Goal: Complete application form: Complete application form

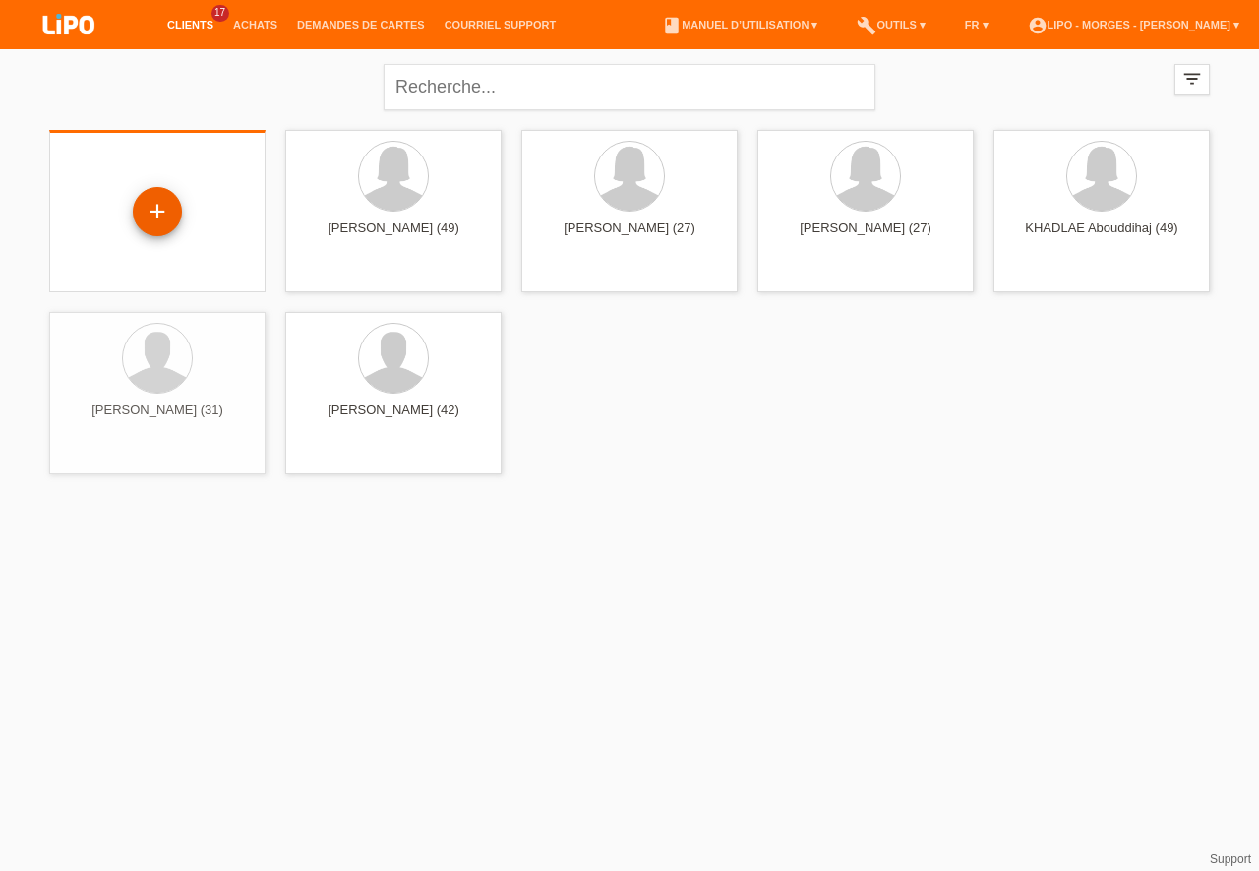
click at [155, 199] on div "+" at bounding box center [157, 211] width 49 height 49
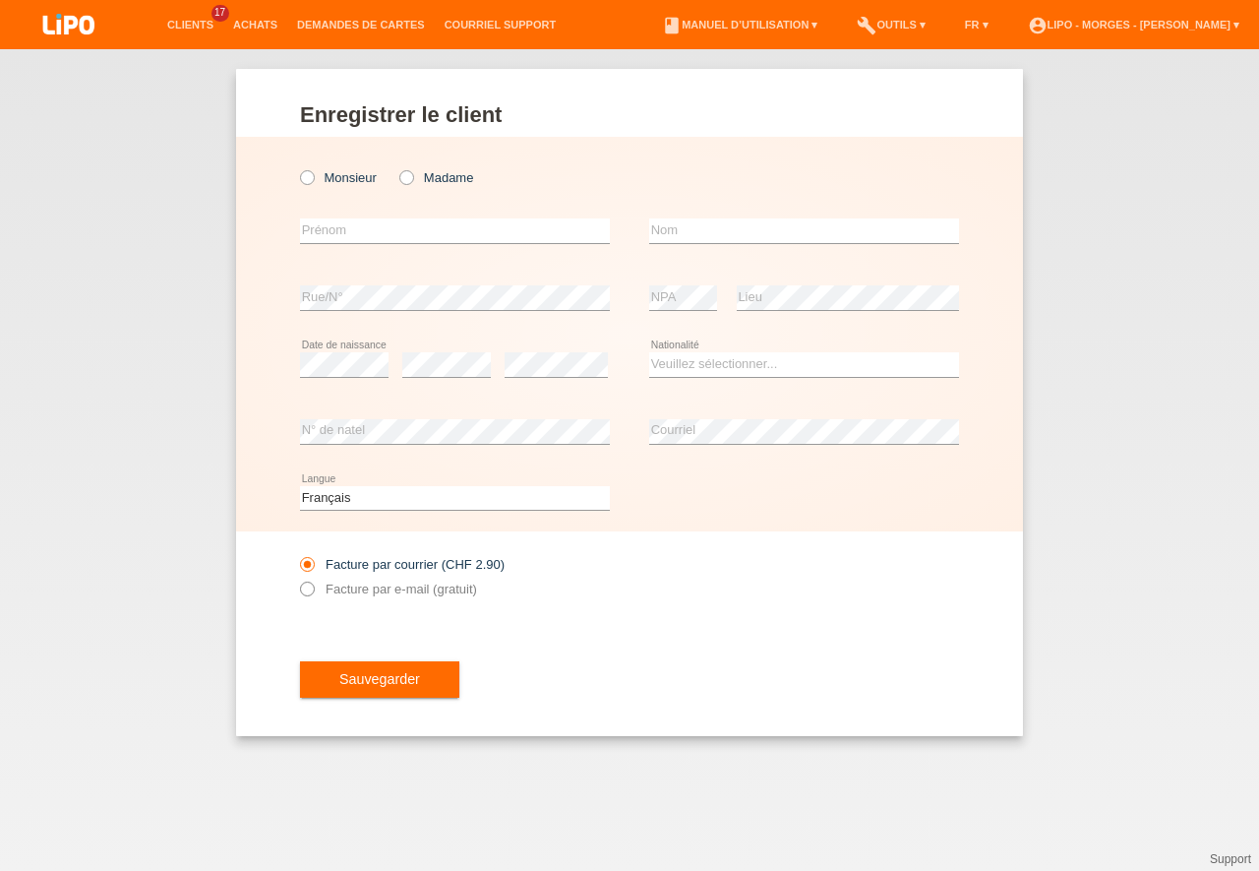
click at [297, 579] on icon at bounding box center [297, 579] width 0 height 0
click at [297, 167] on icon at bounding box center [297, 167] width 0 height 0
click at [305, 177] on input "Monsieur" at bounding box center [306, 176] width 13 height 13
radio input "true"
click at [338, 230] on input "text" at bounding box center [455, 230] width 310 height 25
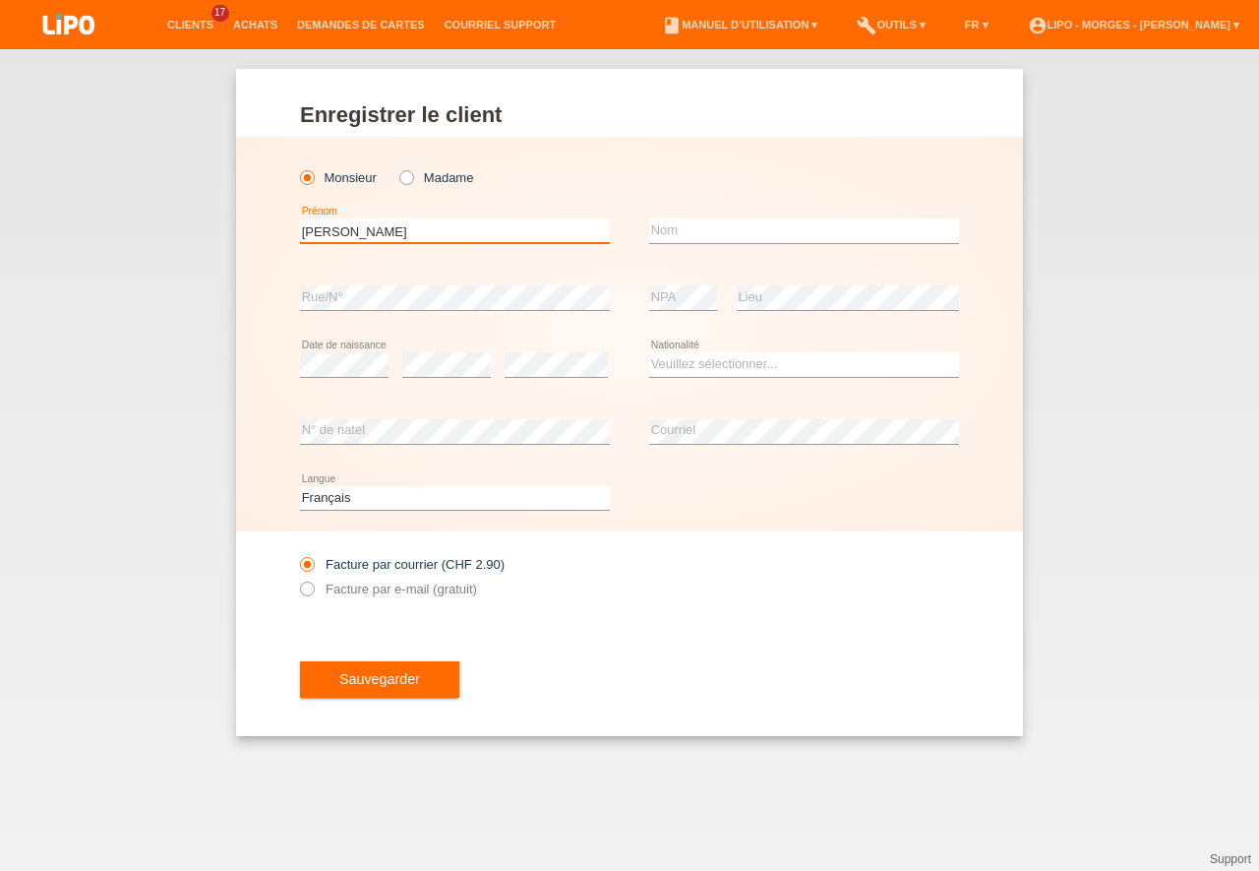
type input "frederic"
click at [675, 233] on input "text" at bounding box center [804, 230] width 310 height 25
type input "boy"
click at [649, 352] on select "Veuillez sélectionner... Suisse Allemagne Autriche Liechtenstein ------------ A…" at bounding box center [804, 364] width 310 height 24
select select "CH"
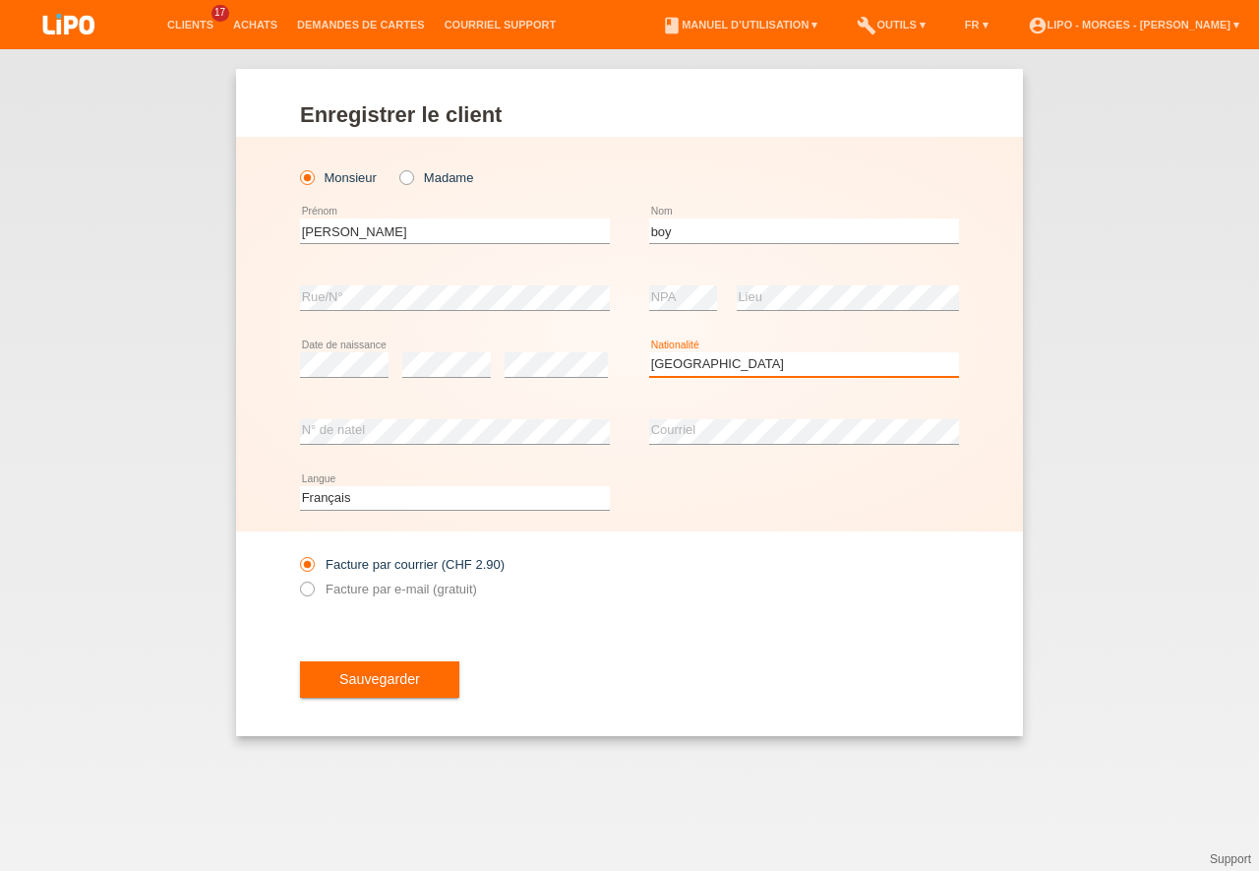
click at [0, 0] on option "[GEOGRAPHIC_DATA]" at bounding box center [0, 0] width 0 height 0
drag, startPoint x: 305, startPoint y: 589, endPoint x: 316, endPoint y: 595, distance: 12.3
click at [297, 579] on icon at bounding box center [297, 579] width 0 height 0
click at [356, 678] on span "Sauvegarder" at bounding box center [379, 679] width 81 height 16
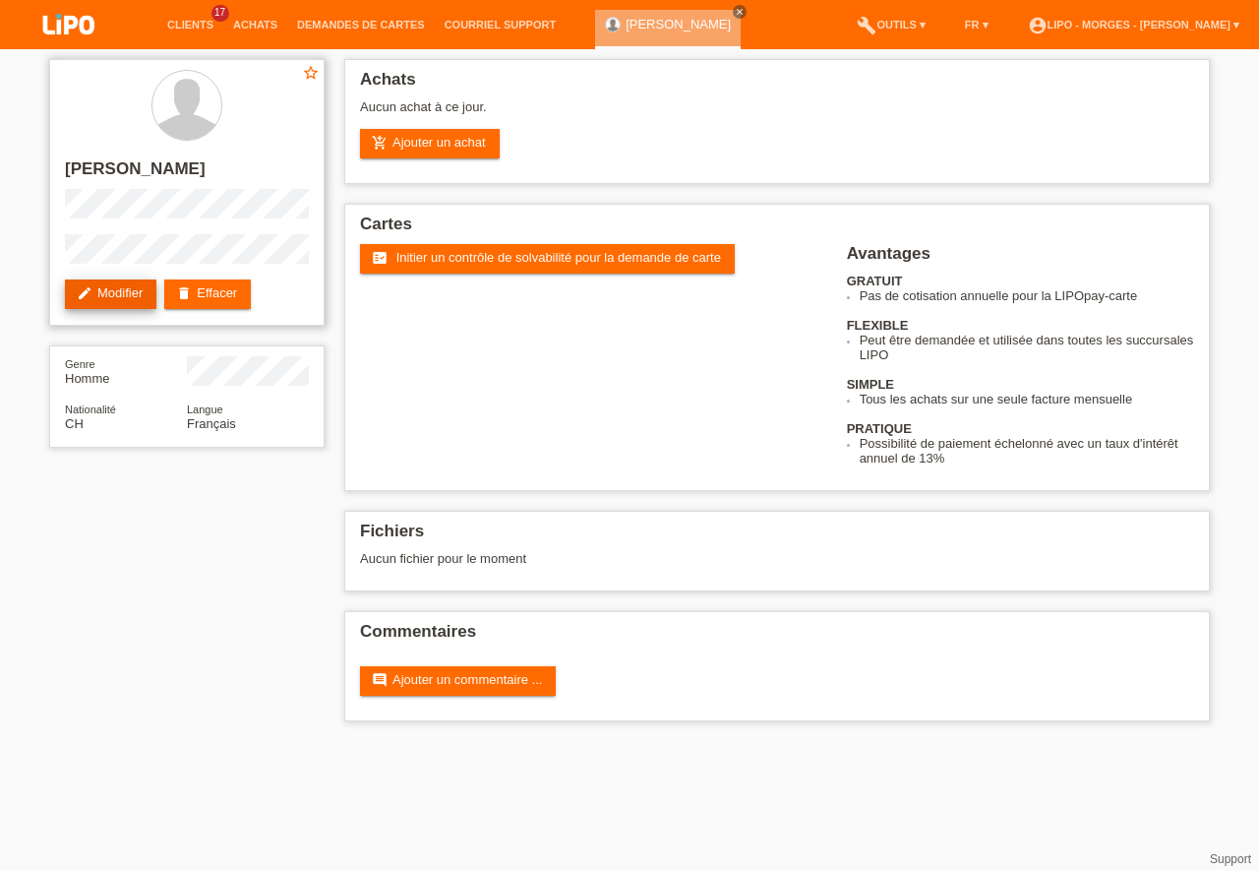
click at [130, 301] on link "edit Modifier" at bounding box center [111, 294] width 92 height 30
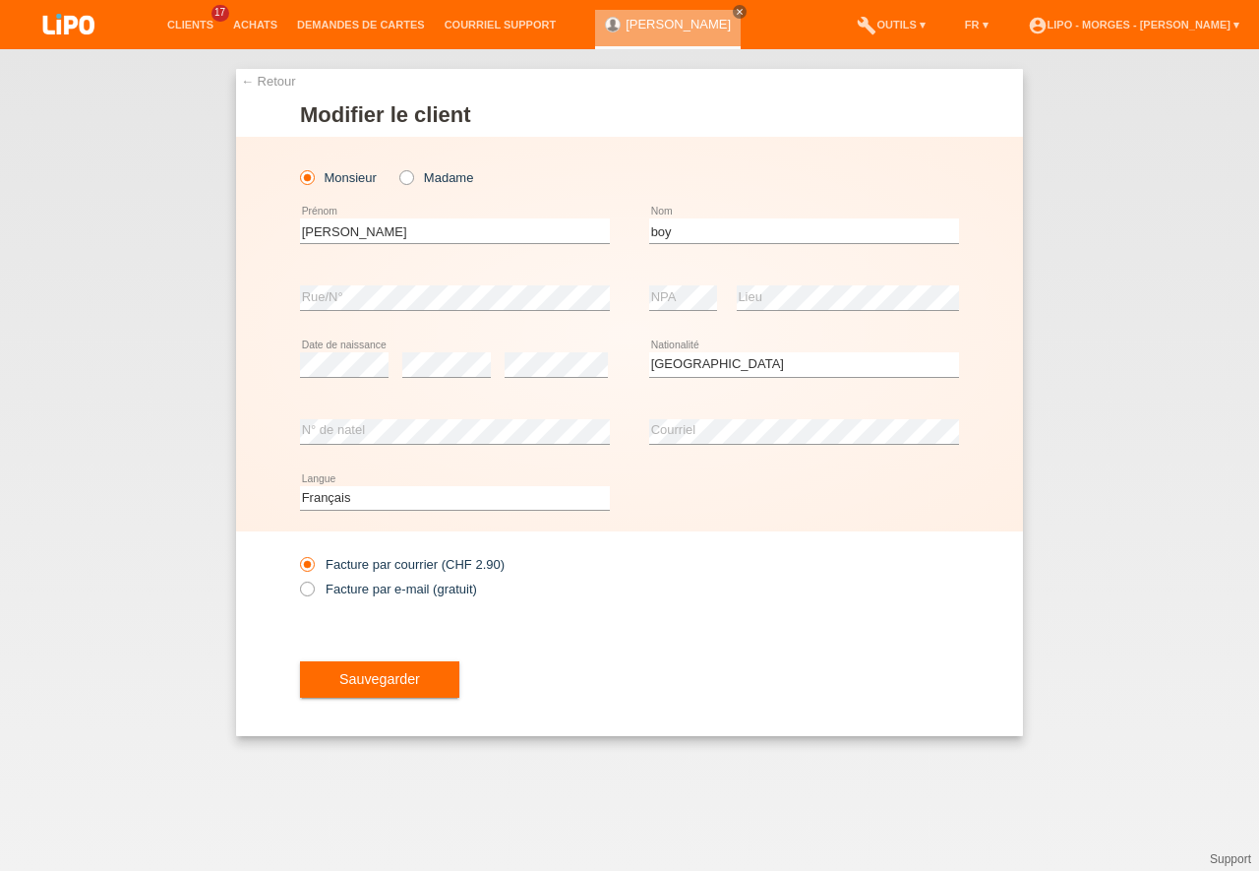
select select "CH"
click at [297, 579] on icon at bounding box center [297, 579] width 0 height 0
click at [306, 591] on input "Facture par e-mail (gratuit)" at bounding box center [306, 594] width 13 height 25
radio input "true"
click at [370, 686] on span "Sauvegarder" at bounding box center [379, 679] width 81 height 16
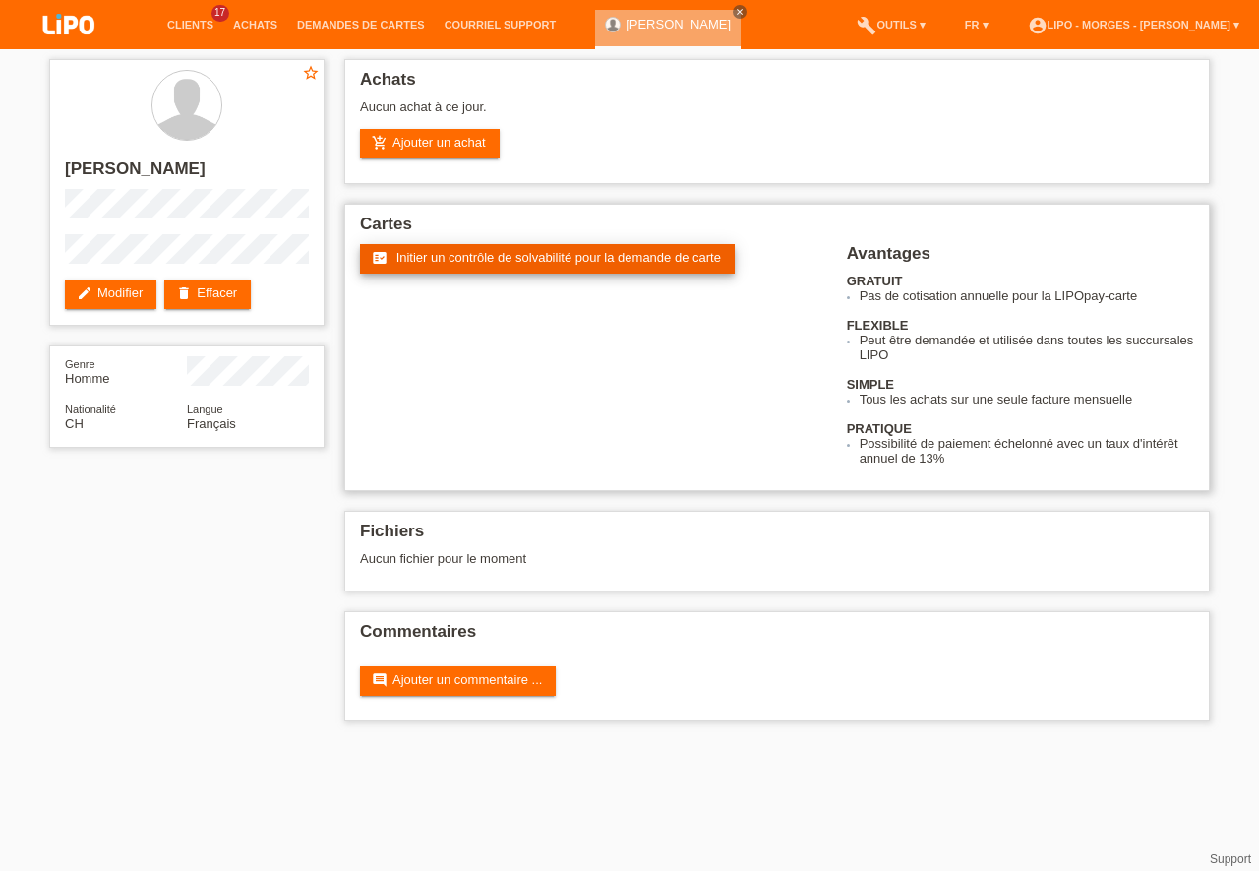
click at [495, 255] on span "Initier un contrôle de solvabilité pour la demande de carte" at bounding box center [559, 257] width 325 height 15
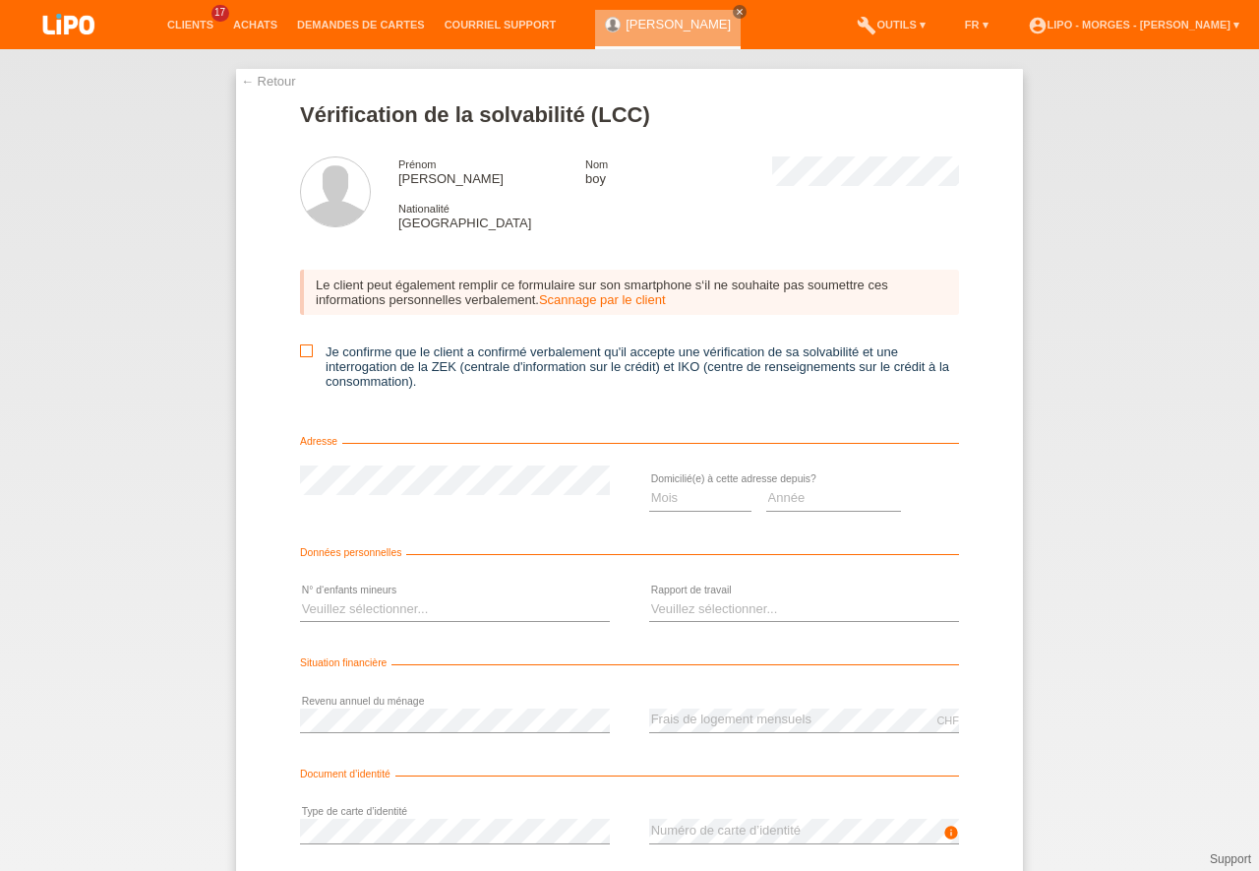
click at [300, 350] on icon at bounding box center [306, 350] width 13 height 13
click at [300, 350] on input "Je confirme que le client a confirmé verbalement qu'il accepte une vérification…" at bounding box center [306, 350] width 13 height 13
checkbox input "true"
click at [649, 486] on select "Mois 01 02 03 04 05 06 07 08 09 10" at bounding box center [700, 498] width 102 height 24
select select "07"
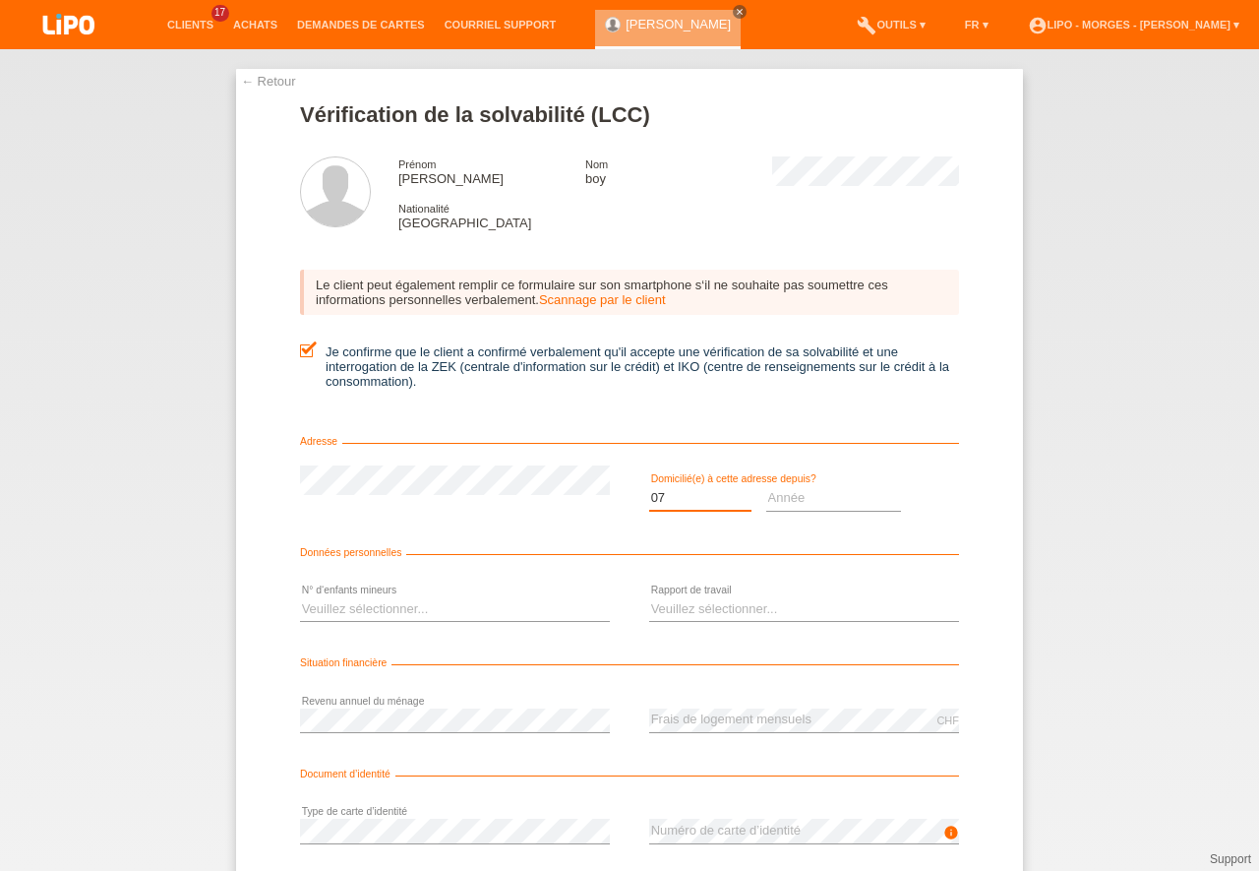
click at [0, 0] on option "07" at bounding box center [0, 0] width 0 height 0
click at [766, 486] on select "Année 2025 2024 2023 2022 2021 2020 2019 2018 2017 2016 2015 2014 2013 2012 201…" at bounding box center [834, 498] width 136 height 24
select select "2025"
click at [0, 0] on option "2025" at bounding box center [0, 0] width 0 height 0
click at [300, 597] on select "Veuillez sélectionner... 0 1 2 3 4 5 6 7 8 9" at bounding box center [455, 609] width 310 height 24
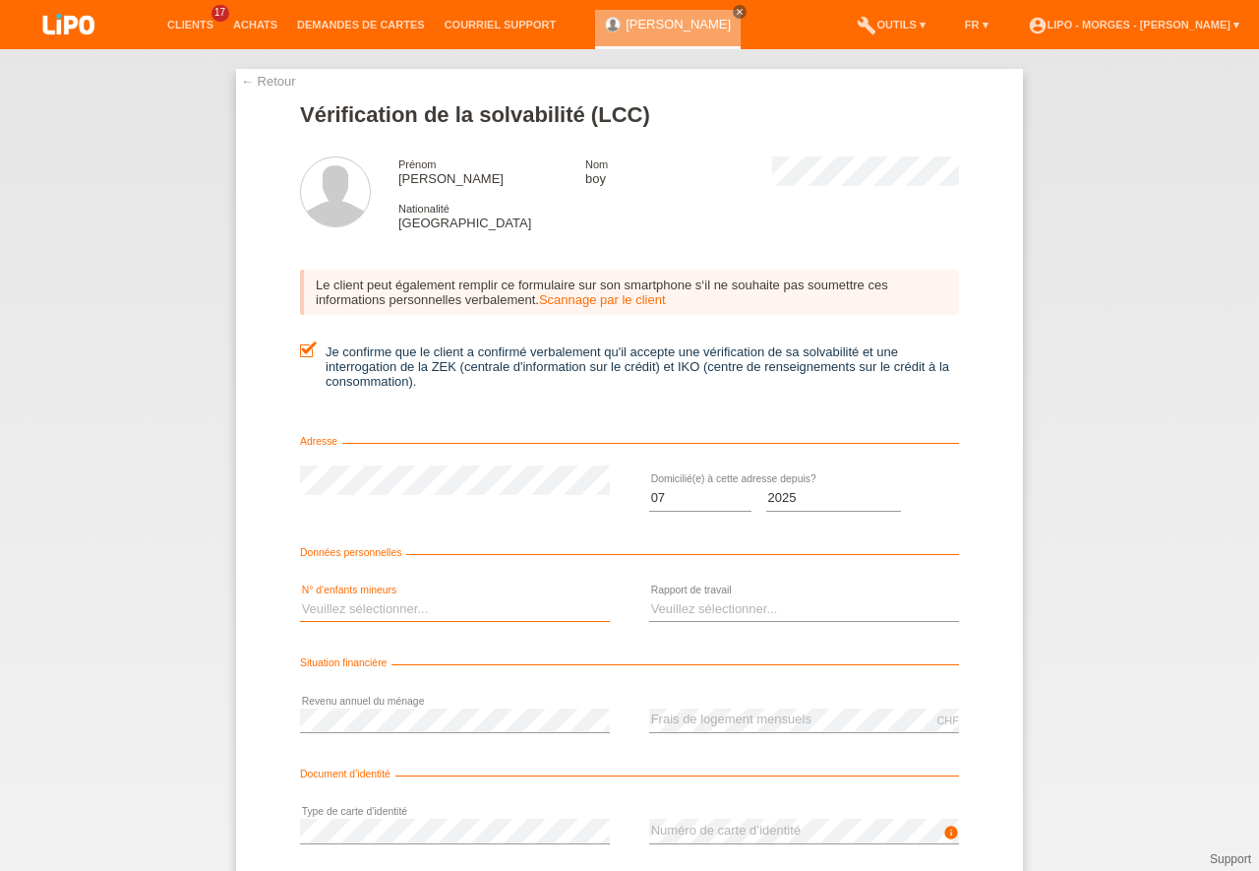
select select "0"
click at [0, 0] on option "0" at bounding box center [0, 0] width 0 height 0
click at [649, 597] on select "Veuillez sélectionner... A durée indéterminée A durée déterminée Apprenti/étudi…" at bounding box center [804, 609] width 310 height 24
select select "UNLIMITED"
click at [0, 0] on option "A durée indéterminée" at bounding box center [0, 0] width 0 height 0
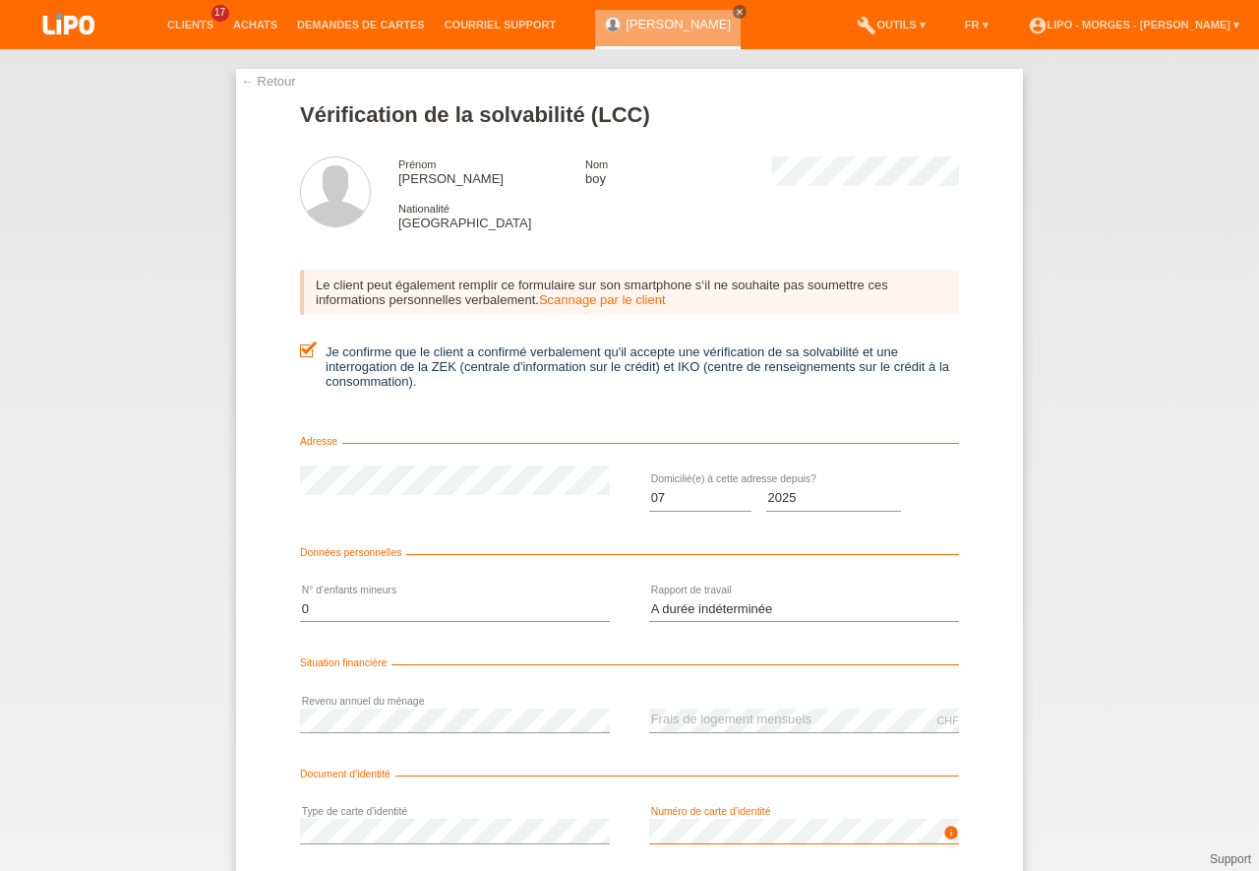
scroll to position [44, 0]
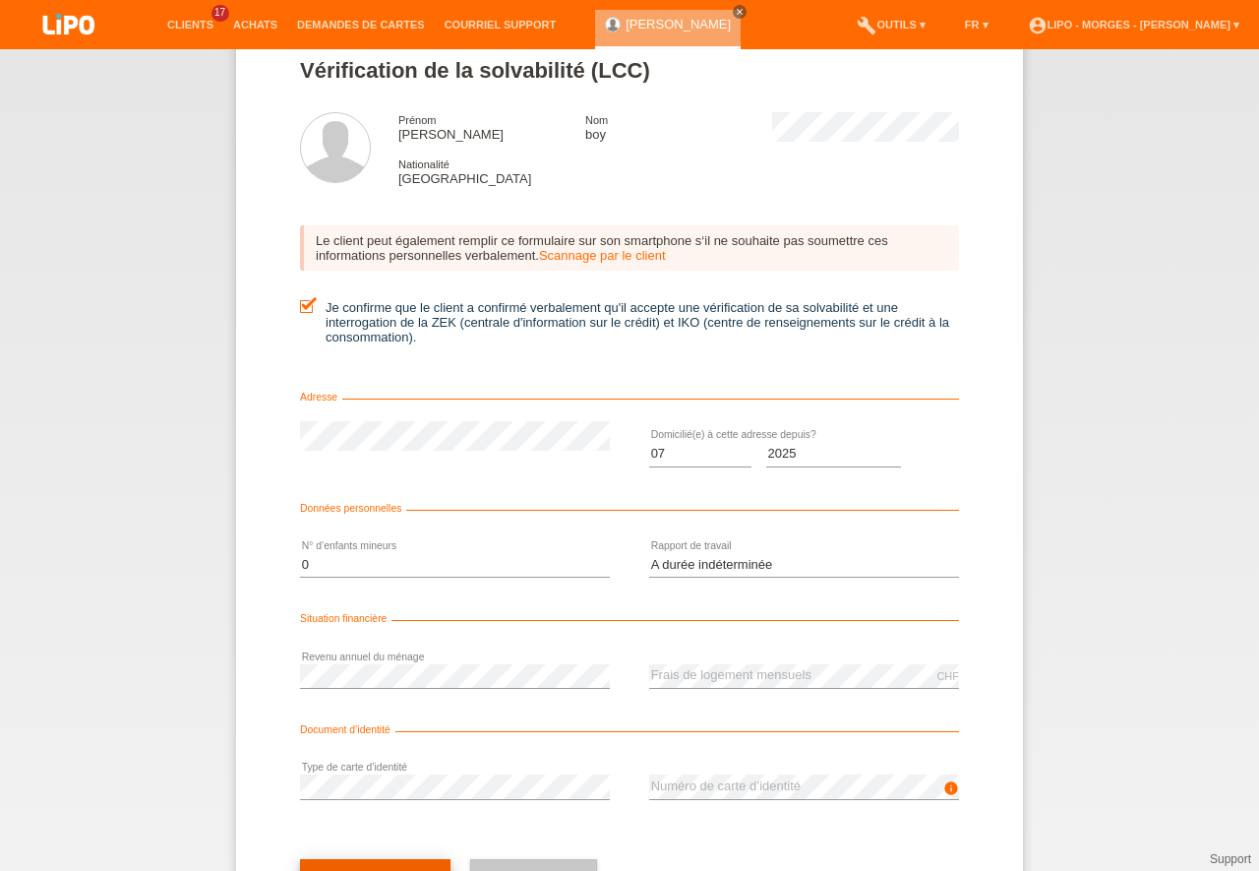
click at [384, 861] on button "check Suivant" at bounding box center [375, 877] width 151 height 37
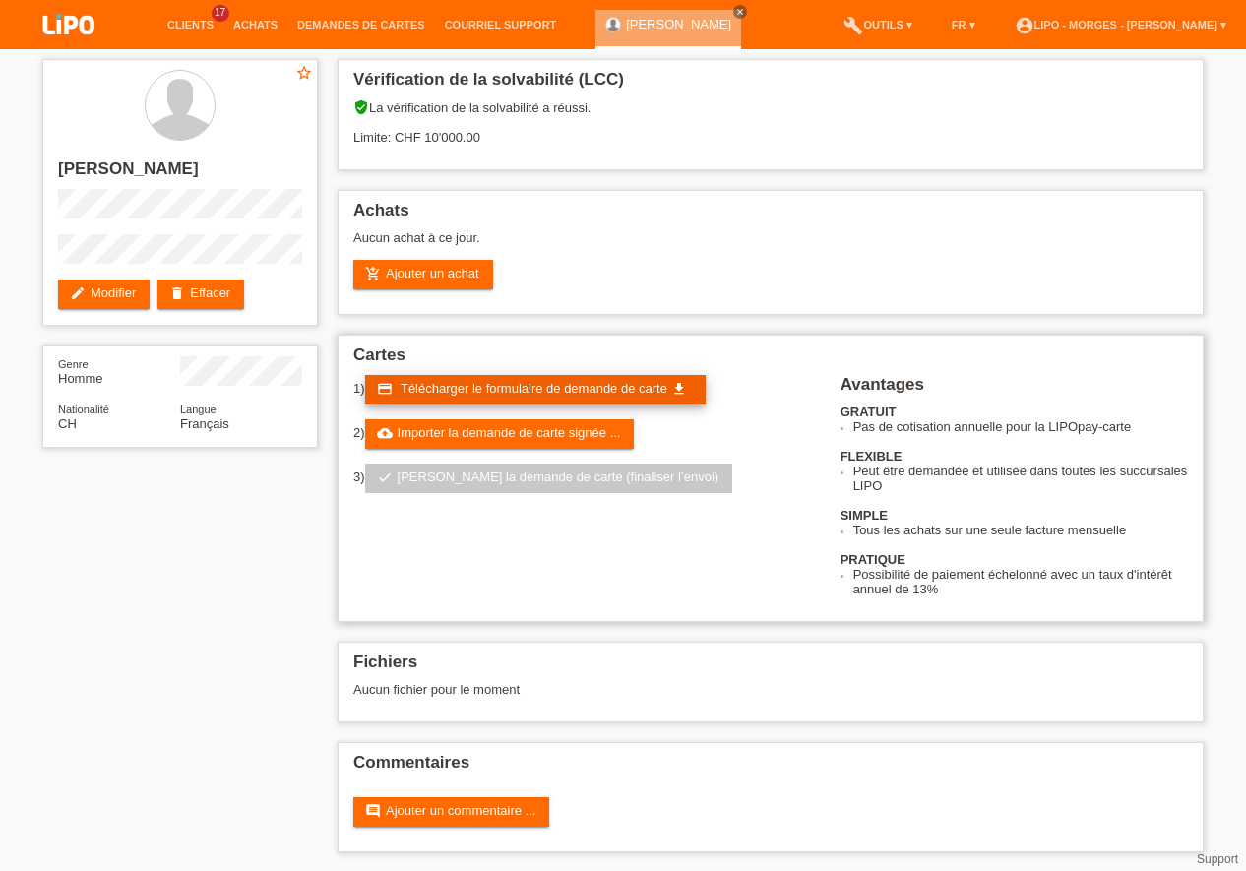
click at [462, 378] on link "credit_card Télécharger le formulaire de demande de carte get_app" at bounding box center [535, 390] width 340 height 30
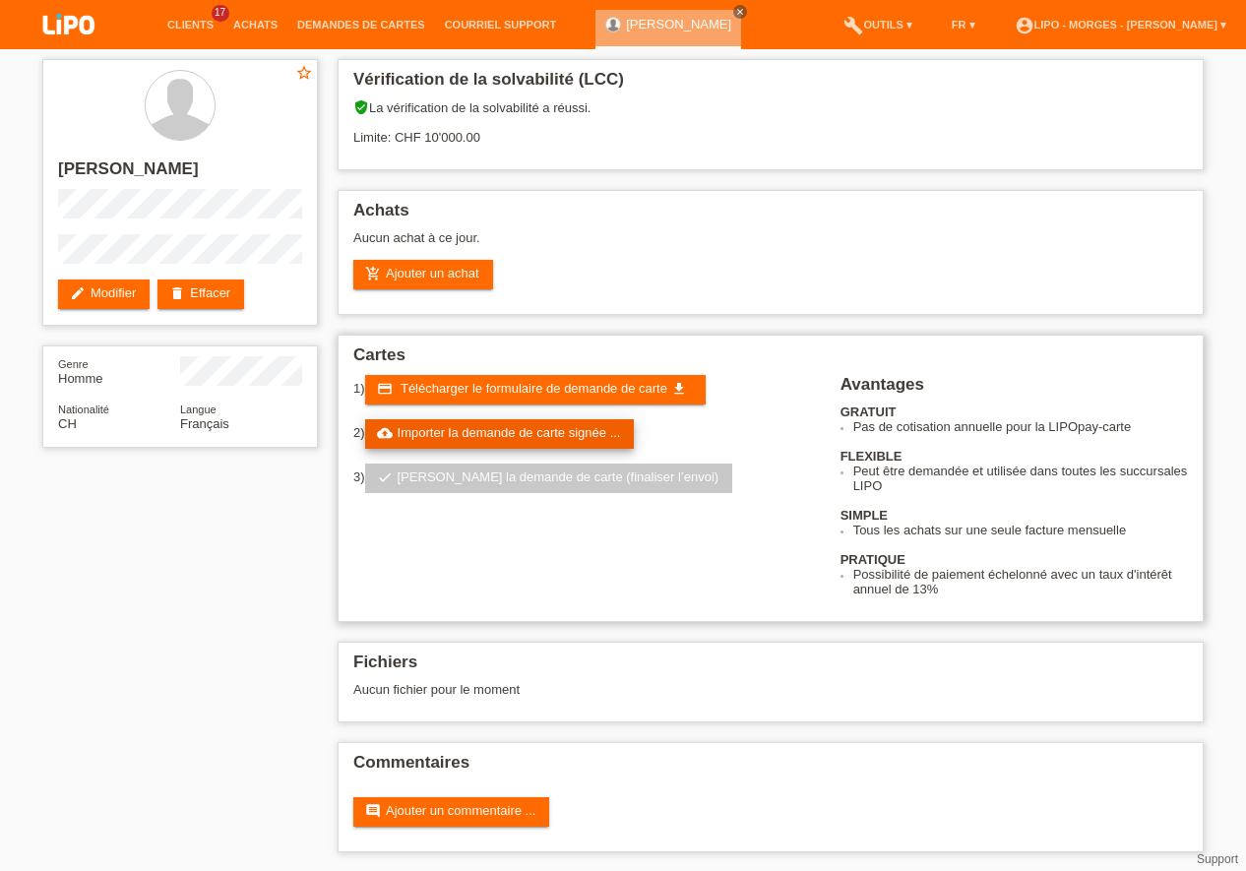
click at [596, 437] on link "cloud_upload Importer la demande de carte signée ..." at bounding box center [500, 434] width 270 height 30
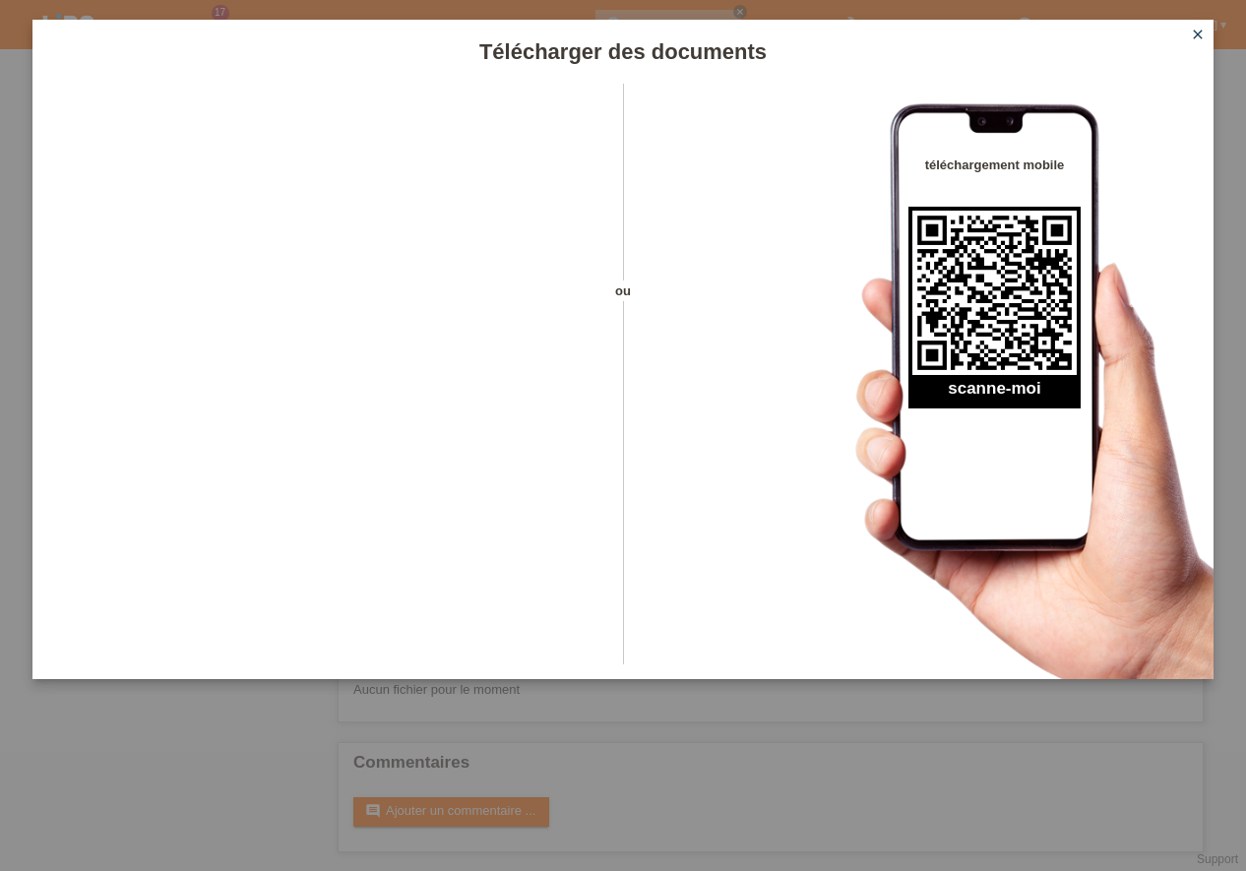
click at [1198, 27] on icon "close" at bounding box center [1198, 35] width 16 height 16
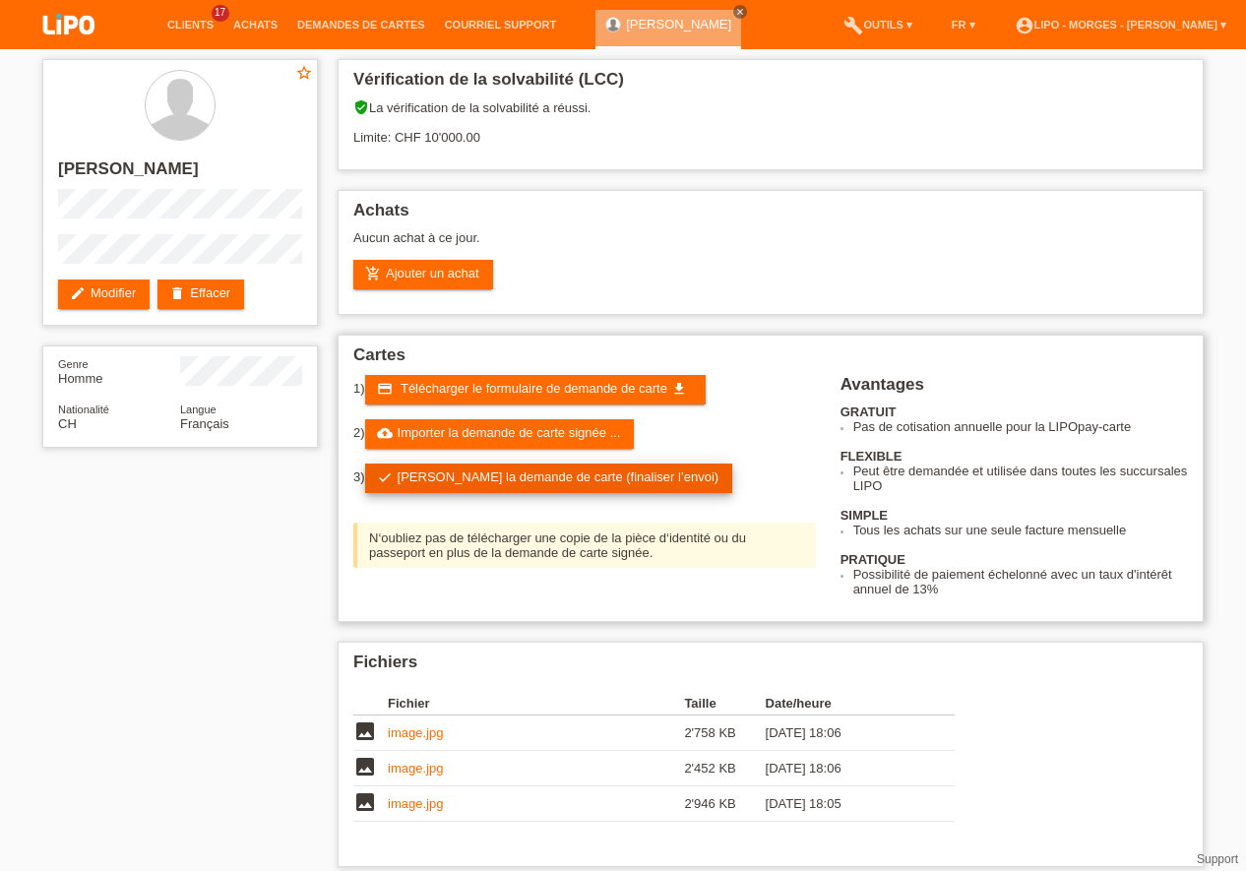
click at [551, 468] on link "check Soumettre la demande de carte (finaliser l’envoi)" at bounding box center [549, 478] width 368 height 30
